Goal: Task Accomplishment & Management: Use online tool/utility

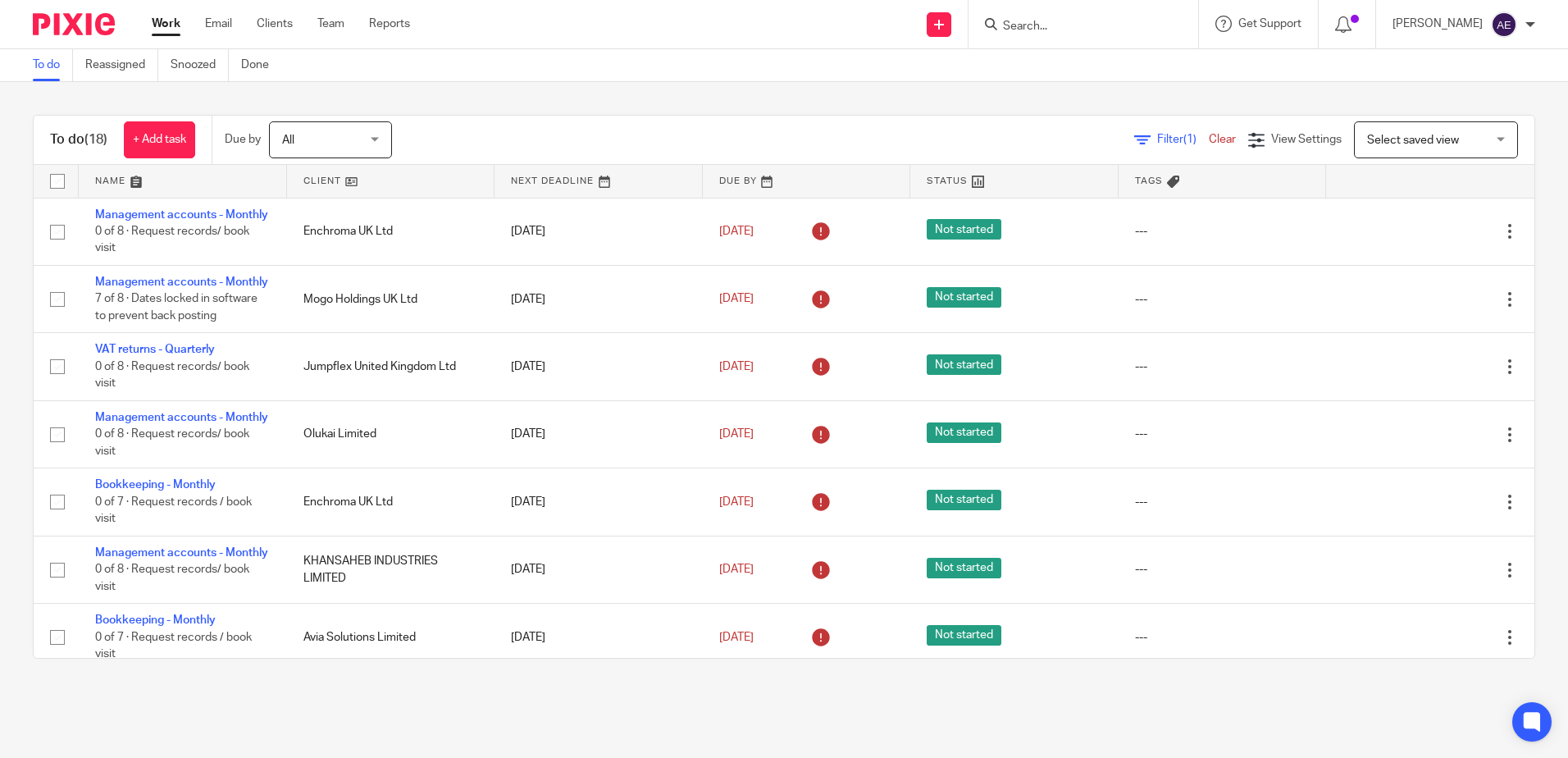
click at [1049, 24] on input "Search" at bounding box center [1075, 26] width 148 height 15
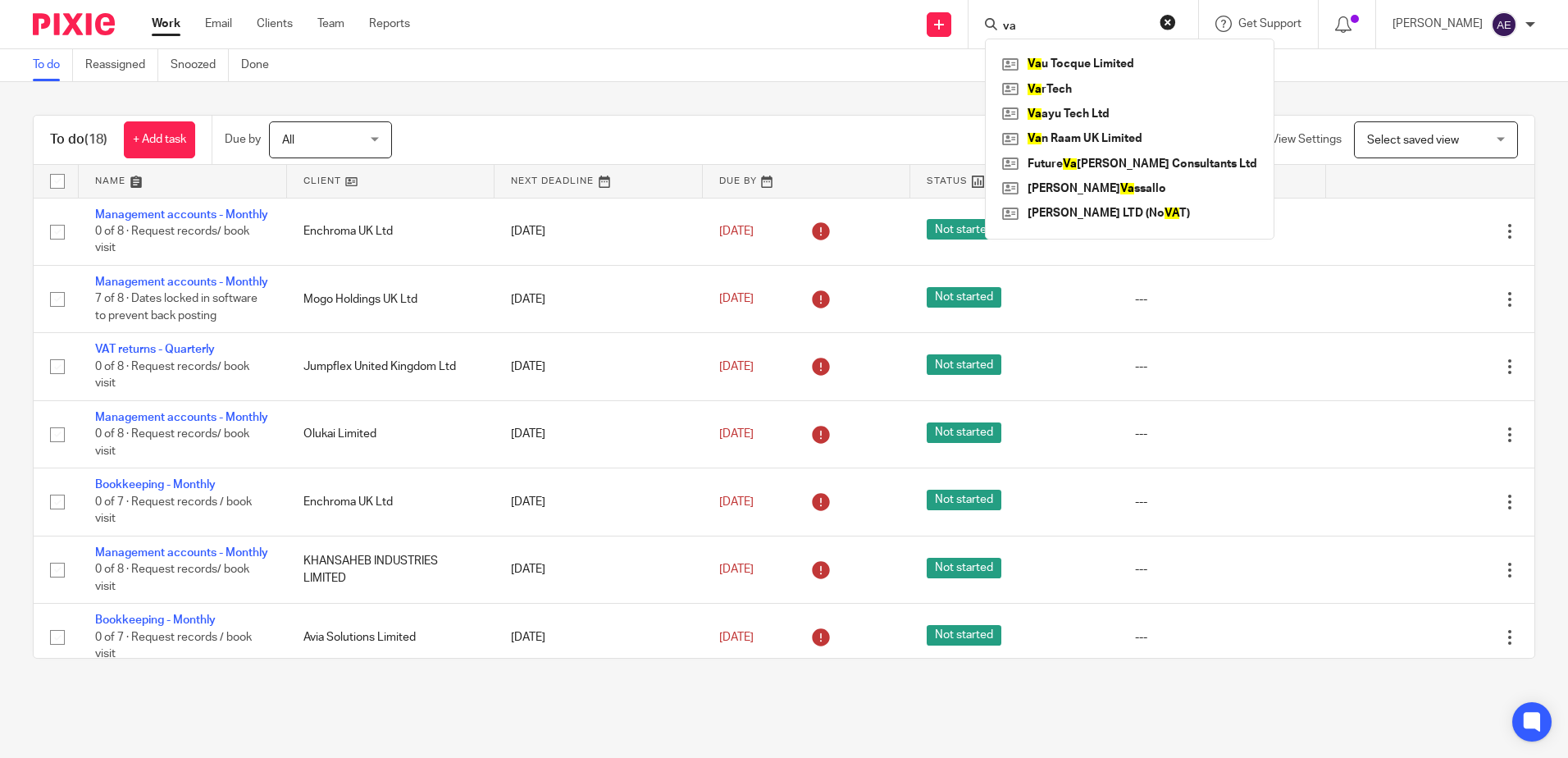
type input "v"
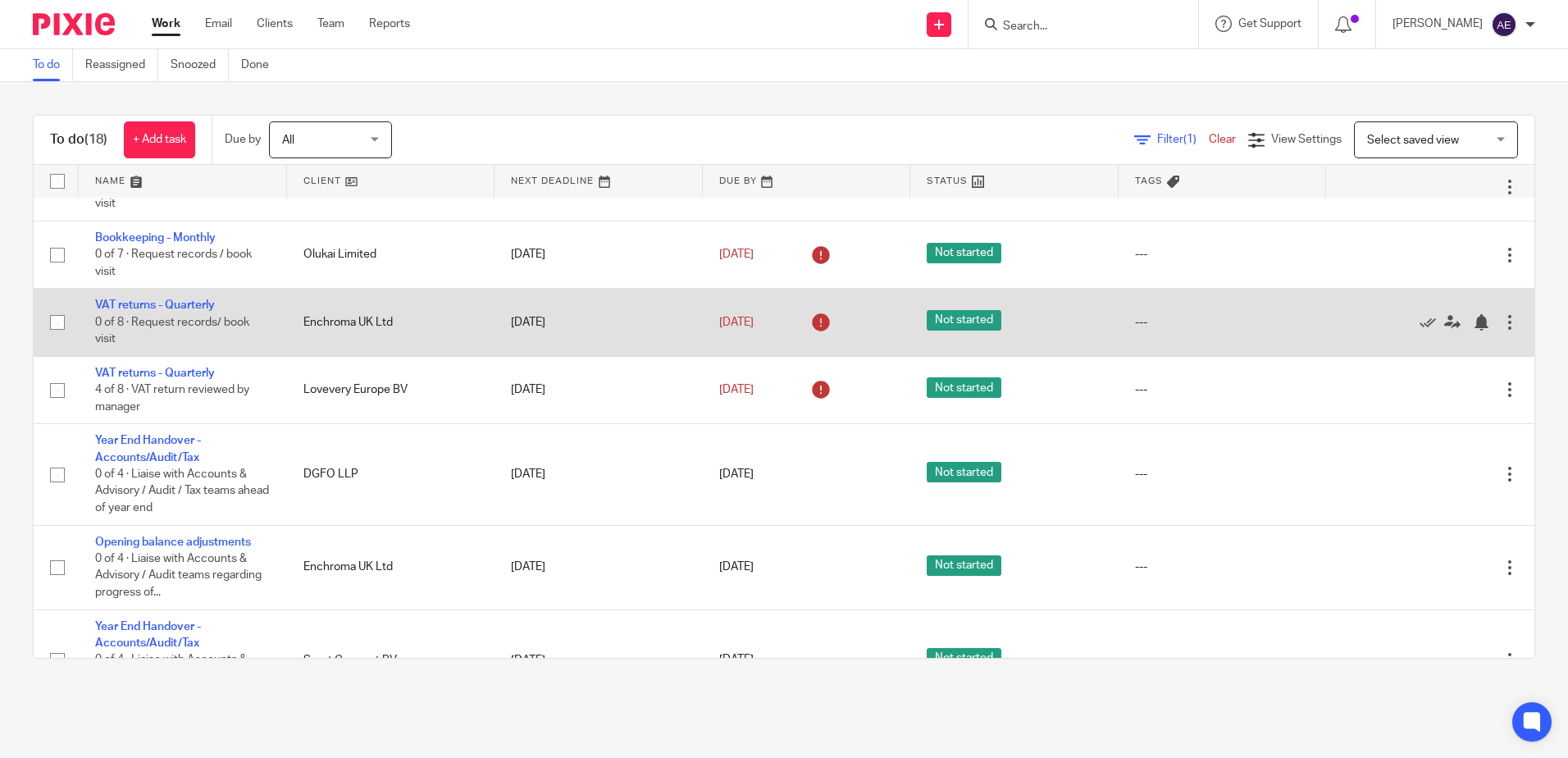
scroll to position [492, 0]
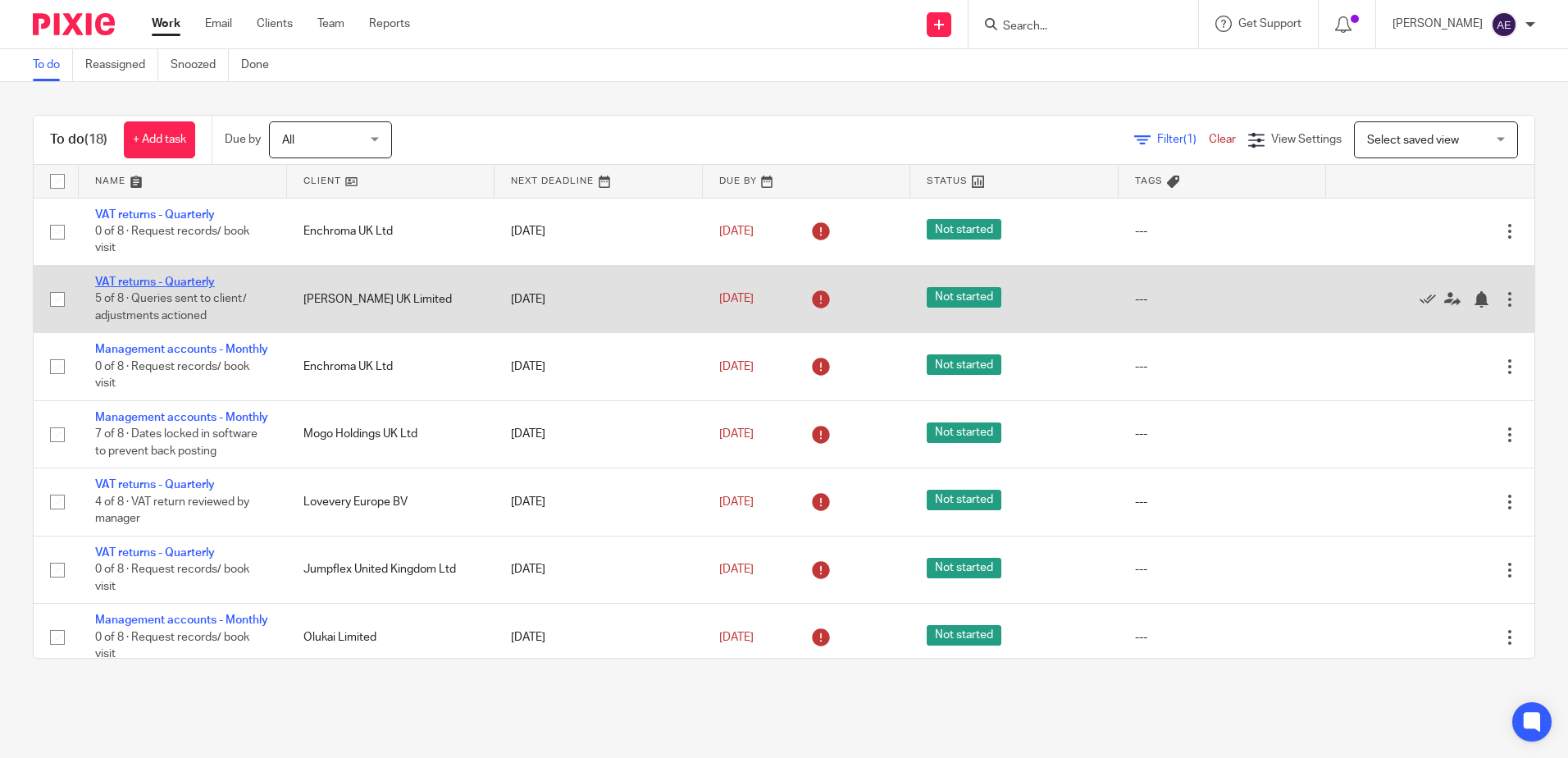
click at [197, 277] on link "VAT returns - Quarterly" at bounding box center [155, 282] width 120 height 12
